Goal: Task Accomplishment & Management: Manage account settings

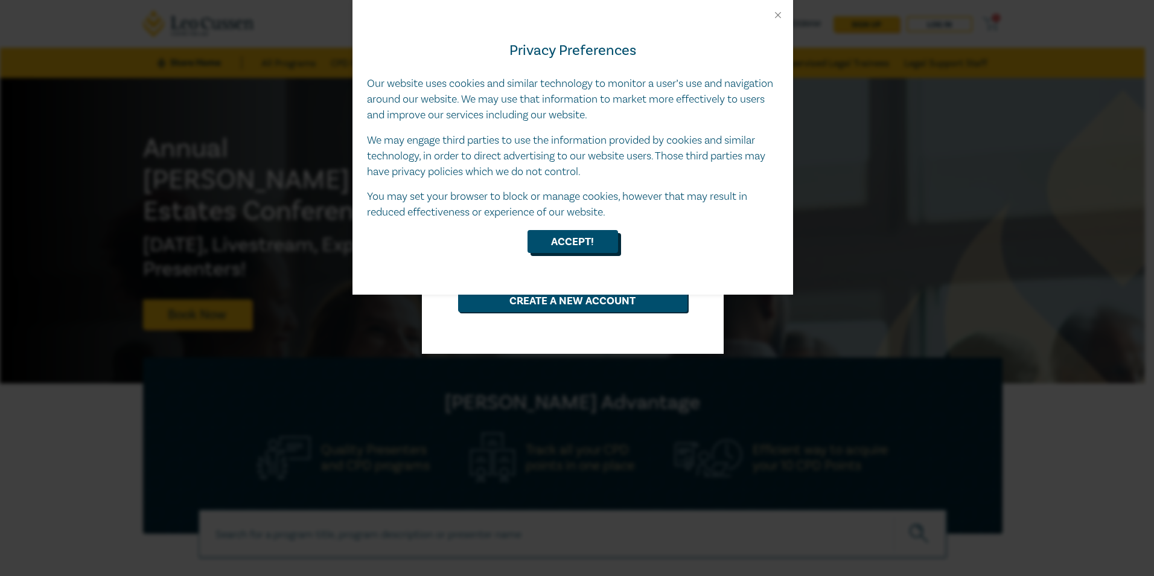
click at [547, 245] on button "Accept!" at bounding box center [572, 241] width 91 height 23
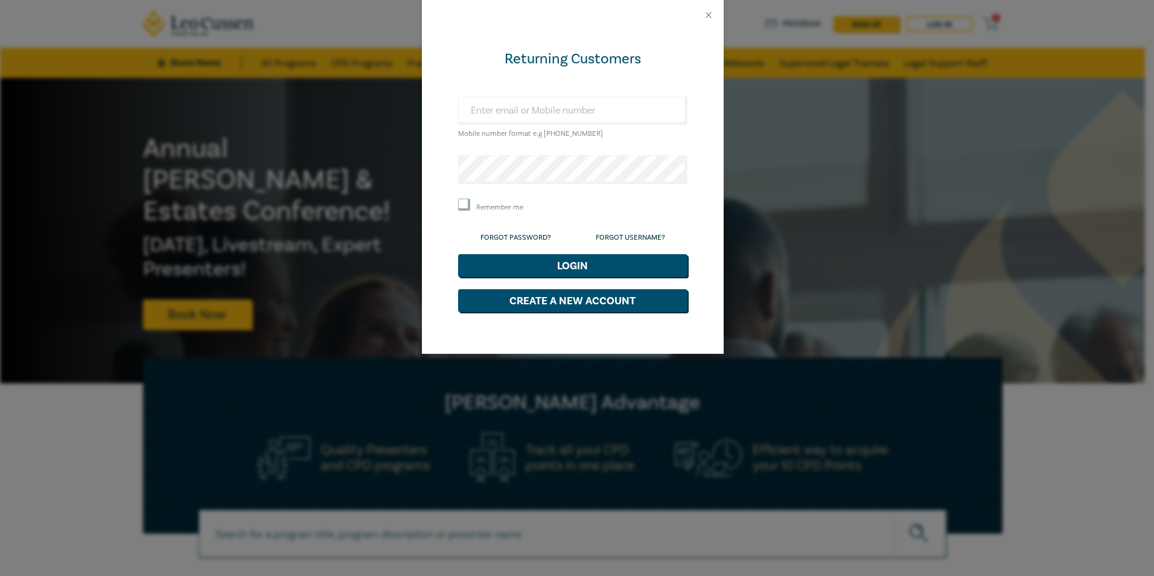
click at [556, 125] on div "Mobile number format e.g [PHONE_NUMBER]" at bounding box center [572, 118] width 229 height 45
click at [556, 108] on input "text" at bounding box center [572, 110] width 229 height 29
type input "[EMAIL_ADDRESS][DOMAIN_NAME]"
click at [542, 237] on link "Forgot Password?" at bounding box center [515, 237] width 71 height 9
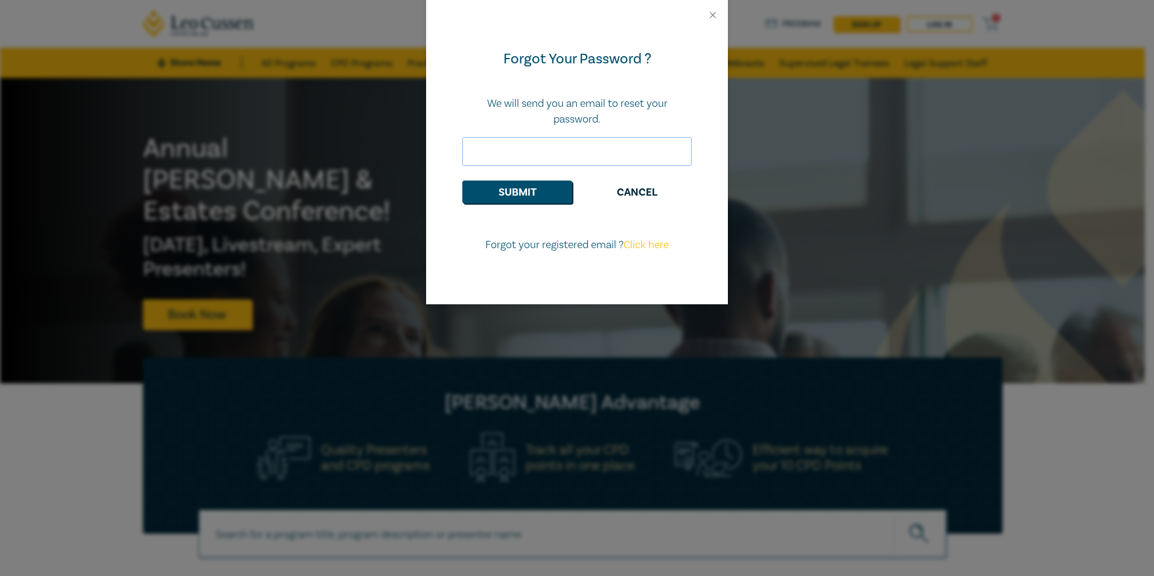
click at [560, 156] on input "email" at bounding box center [576, 151] width 229 height 29
click at [591, 154] on input "email" at bounding box center [576, 151] width 229 height 29
drag, startPoint x: 655, startPoint y: 117, endPoint x: 664, endPoint y: 103, distance: 16.6
click at [655, 117] on p "We will send you an email to reset your password." at bounding box center [576, 111] width 229 height 31
click at [703, 18] on div at bounding box center [577, 15] width 302 height 30
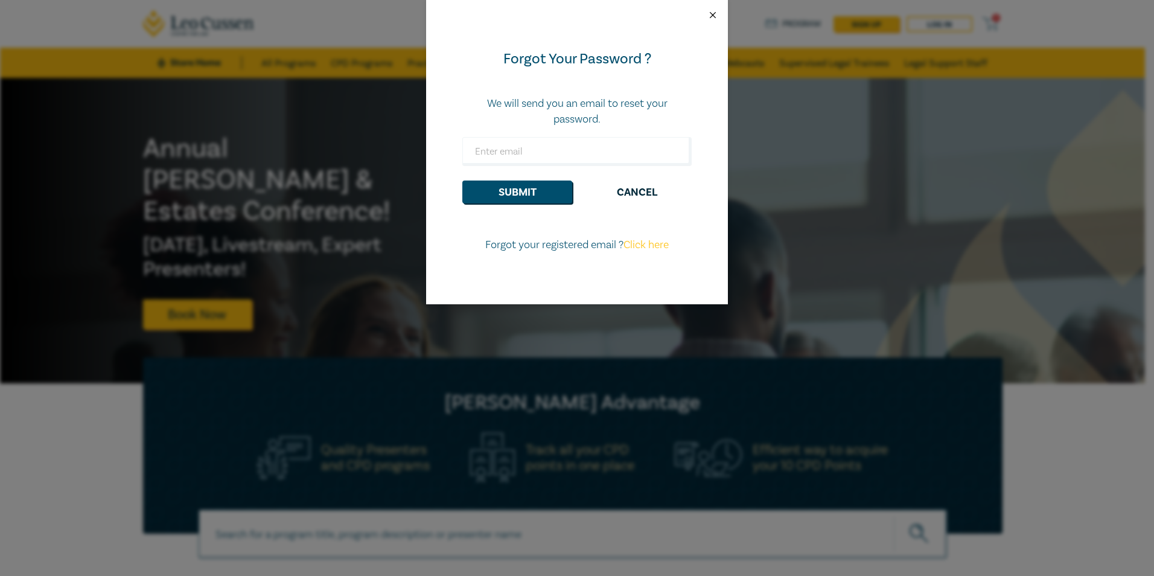
click at [716, 11] on button "Close" at bounding box center [712, 15] width 11 height 11
